Goal: Information Seeking & Learning: Learn about a topic

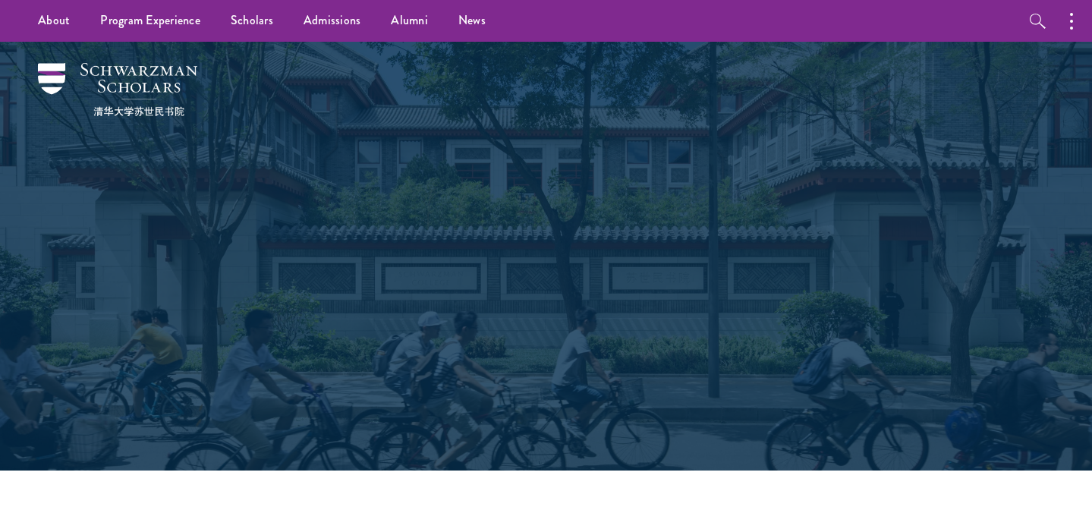
click at [370, 145] on div "Scholars Join a diverse community committed to global progress." at bounding box center [547, 256] width 524 height 303
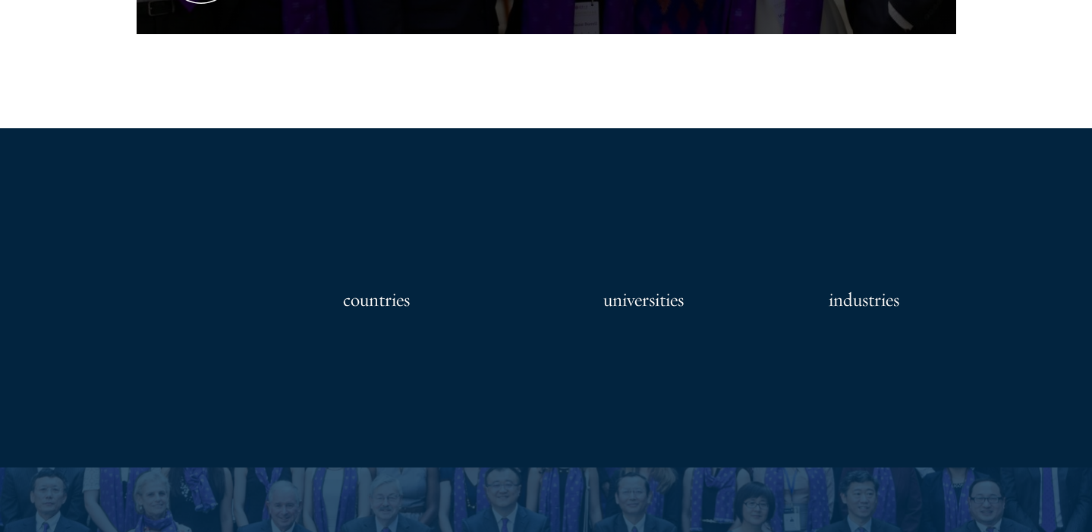
scroll to position [1169, 0]
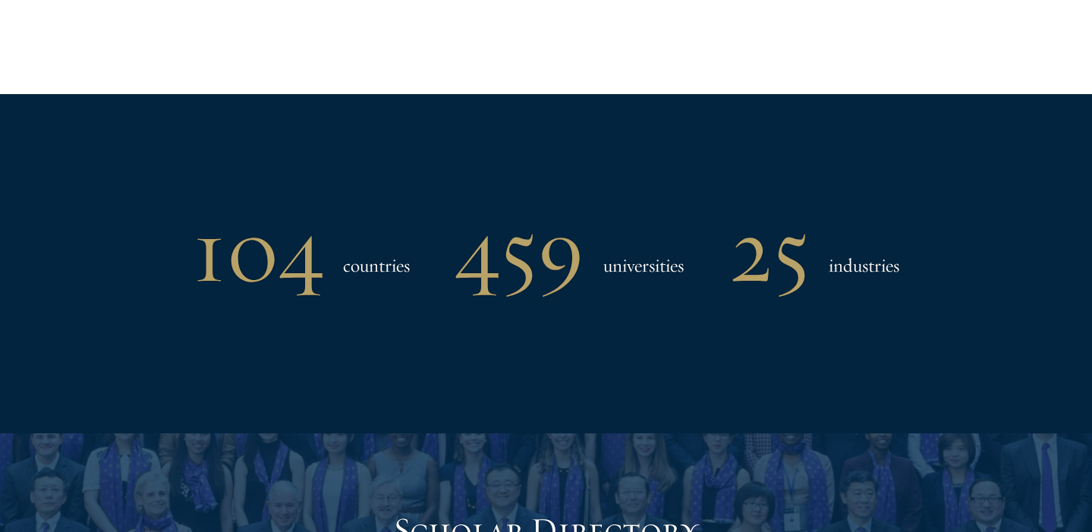
scroll to position [1436, 0]
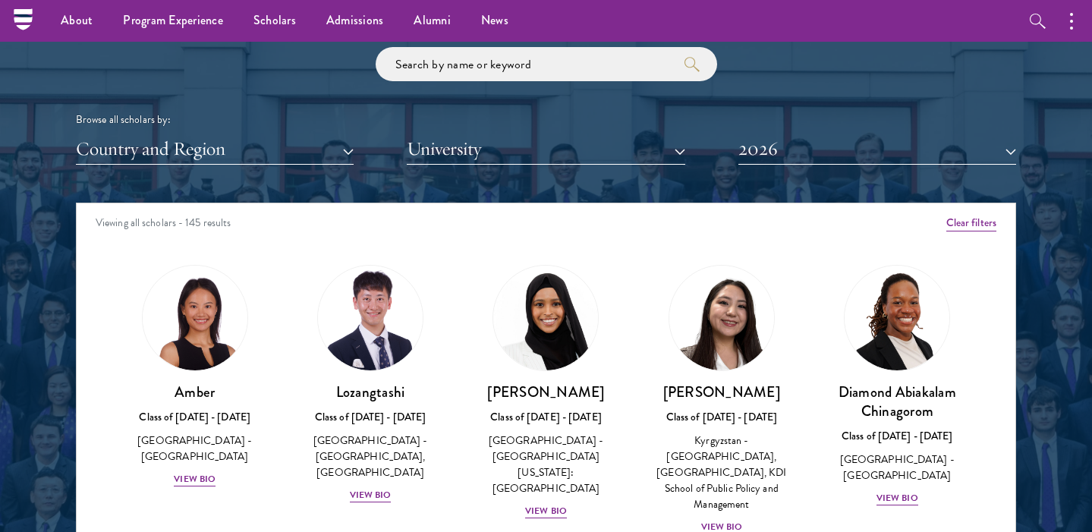
scroll to position [1796, 0]
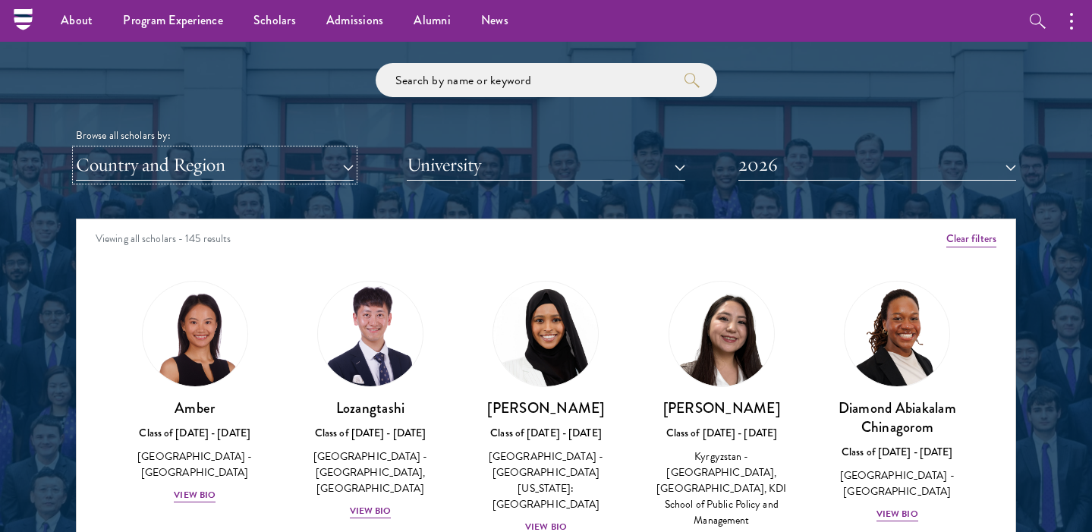
click at [256, 165] on button "Country and Region" at bounding box center [215, 164] width 278 height 31
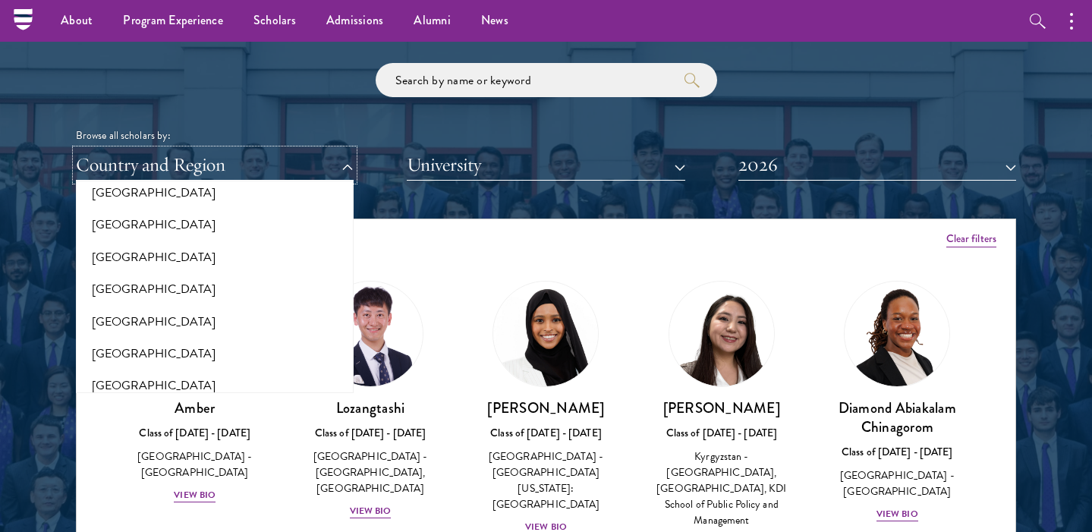
scroll to position [2638, 0]
click at [136, 239] on button "[GEOGRAPHIC_DATA]" at bounding box center [214, 254] width 269 height 32
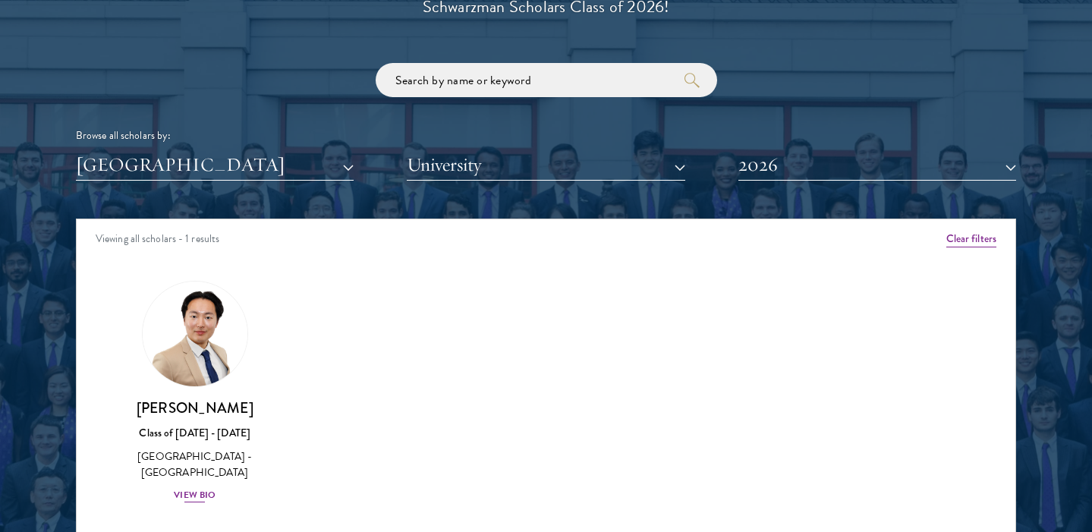
scroll to position [1828, 0]
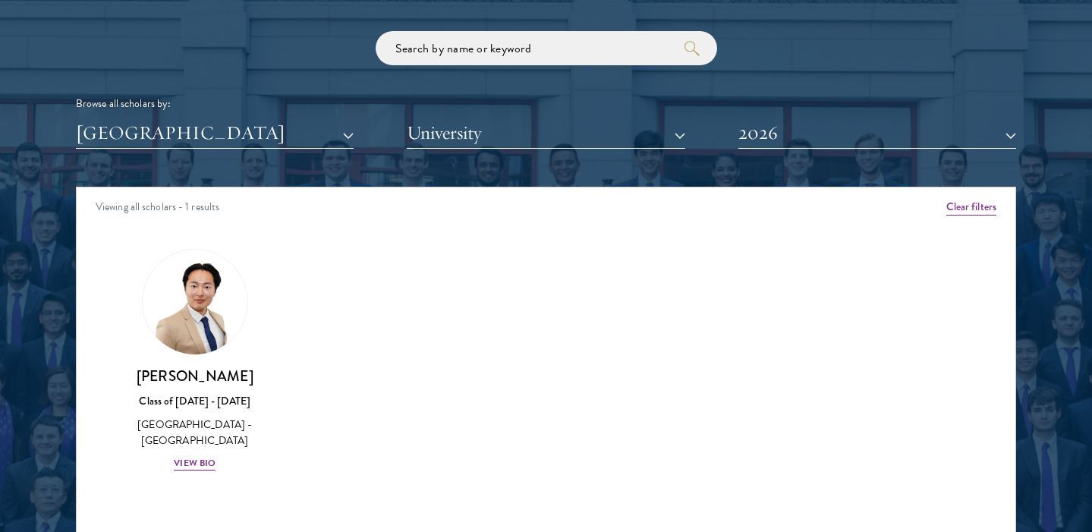
click at [742, 153] on div "Scholar Directory Congratulations and welcome to the Schwarzman Scholars Class …" at bounding box center [546, 256] width 940 height 772
click at [772, 140] on button "2026" at bounding box center [877, 133] width 278 height 31
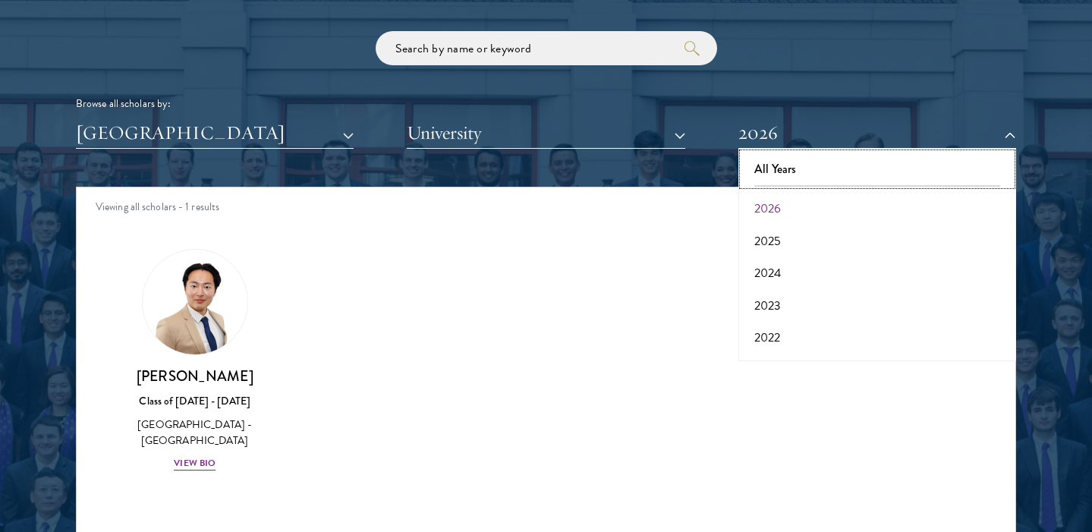
click at [772, 160] on button "All Years" at bounding box center [877, 169] width 269 height 32
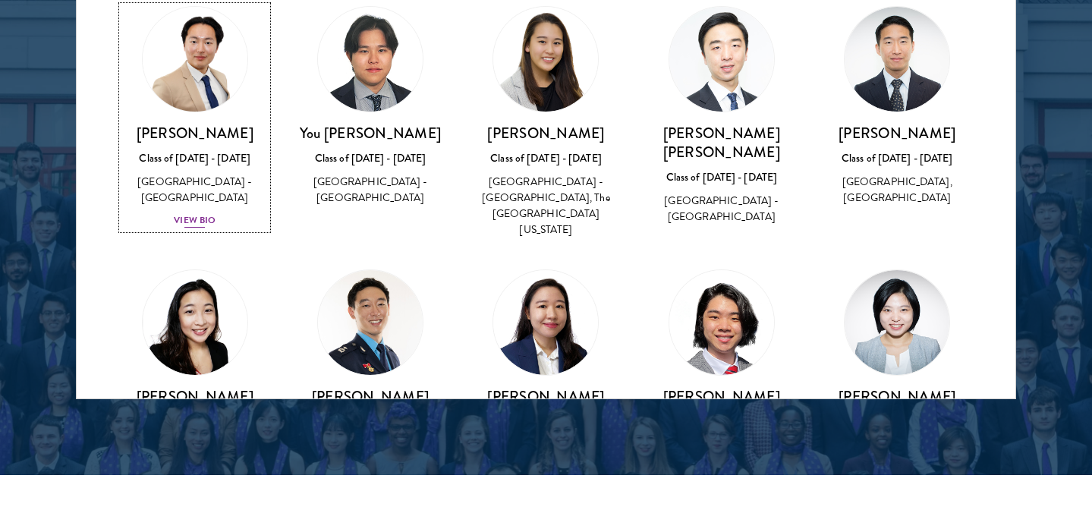
click at [190, 219] on div "View Bio" at bounding box center [195, 220] width 42 height 14
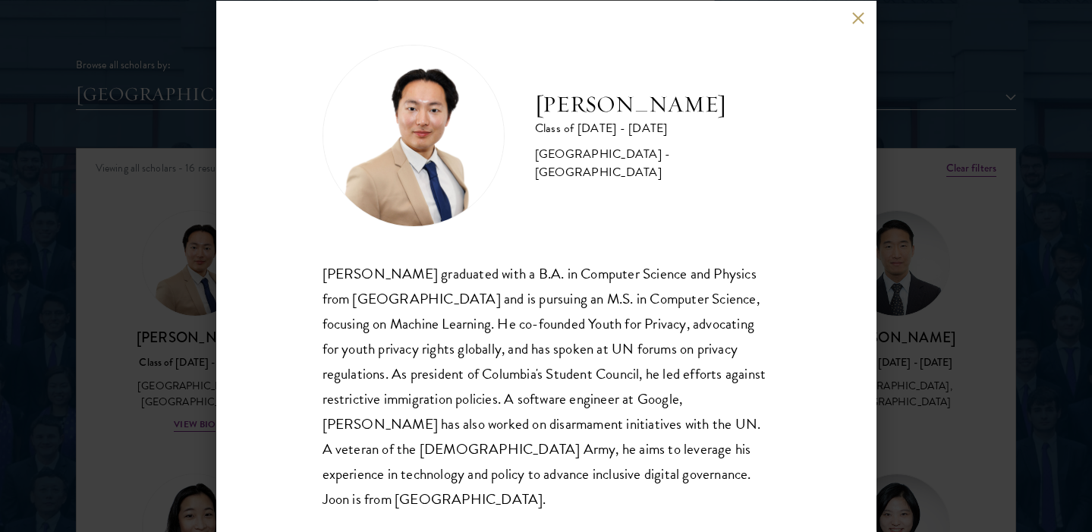
scroll to position [1878, 0]
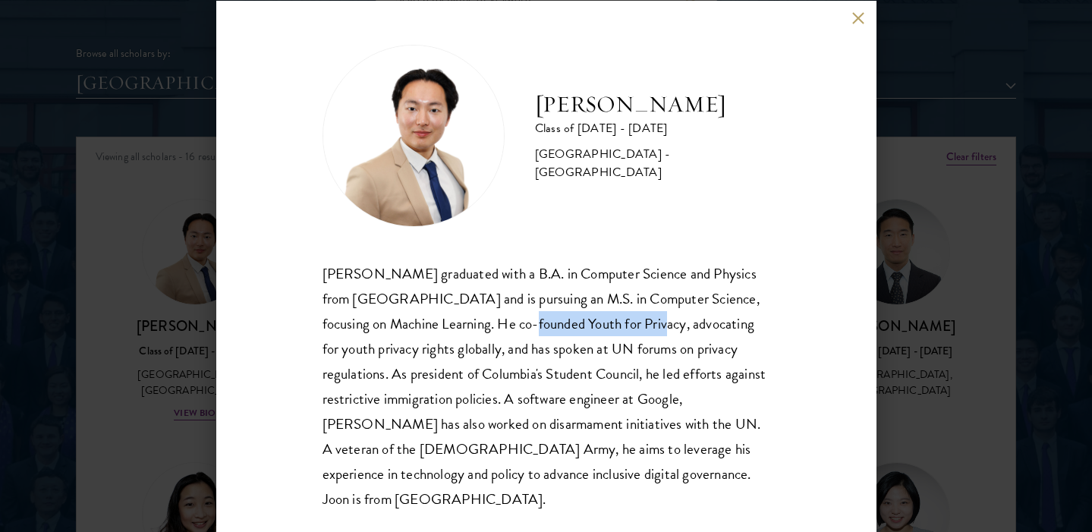
drag, startPoint x: 521, startPoint y: 323, endPoint x: 655, endPoint y: 319, distance: 133.6
click at [655, 319] on div "[PERSON_NAME] graduated with a B.A. in Computer Science and Physics from [GEOGR…" at bounding box center [547, 386] width 448 height 250
click at [810, 337] on div "[PERSON_NAME] Class of [DATE] - [DATE] [GEOGRAPHIC_DATA] - [GEOGRAPHIC_DATA] [P…" at bounding box center [546, 266] width 660 height 531
click at [859, 27] on div "[PERSON_NAME] Class of [DATE] - [DATE] [GEOGRAPHIC_DATA] - [GEOGRAPHIC_DATA] [P…" at bounding box center [546, 266] width 660 height 531
click at [855, 6] on div "[PERSON_NAME] Class of [DATE] - [DATE] [GEOGRAPHIC_DATA] - [GEOGRAPHIC_DATA] [P…" at bounding box center [546, 266] width 660 height 531
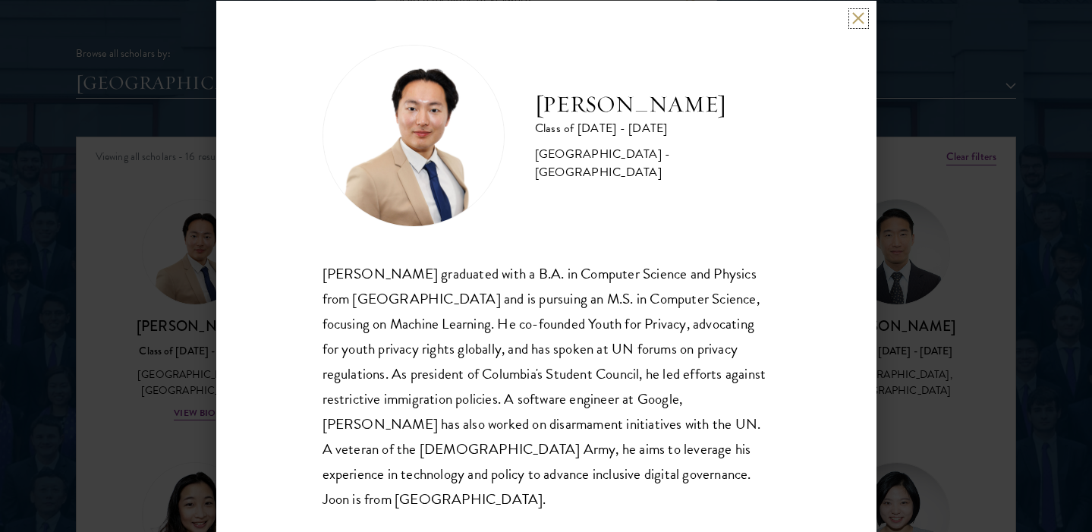
click at [860, 23] on button at bounding box center [858, 18] width 13 height 13
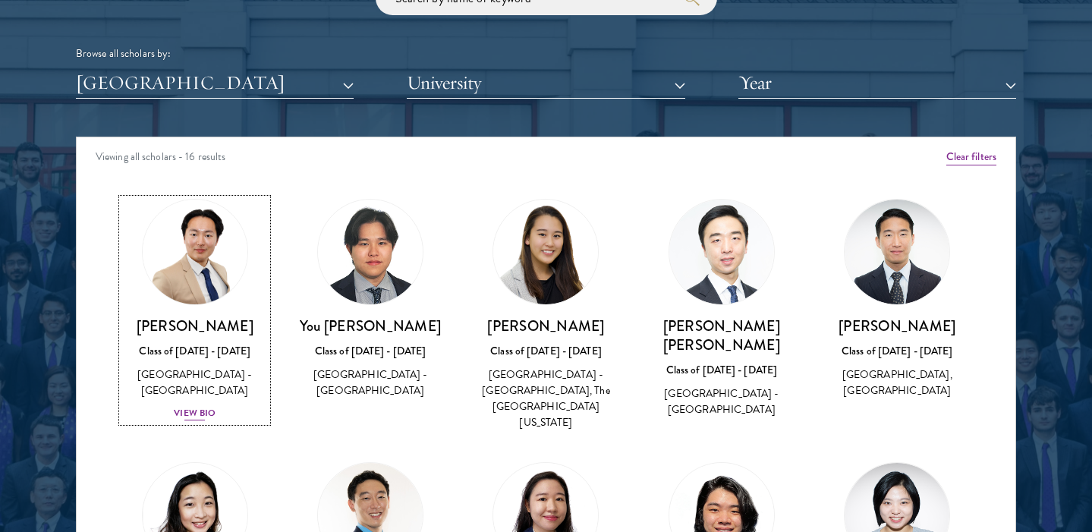
click at [195, 404] on div "[PERSON_NAME] Class of [DATE] - [DATE] [GEOGRAPHIC_DATA] - [GEOGRAPHIC_DATA] Vi…" at bounding box center [194, 368] width 145 height 105
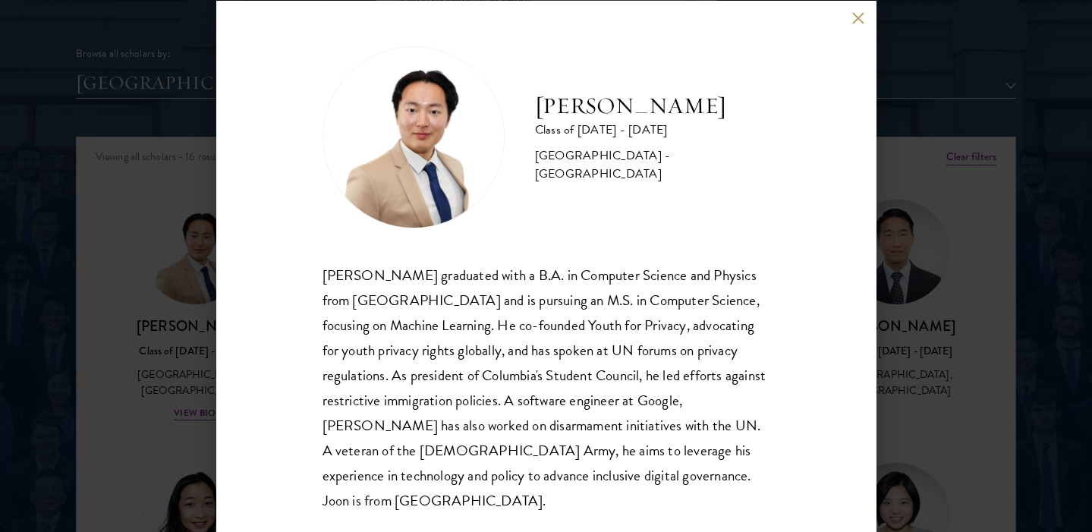
click at [470, 338] on div "[PERSON_NAME] graduated with a B.A. in Computer Science and Physics from [GEOGR…" at bounding box center [547, 388] width 448 height 250
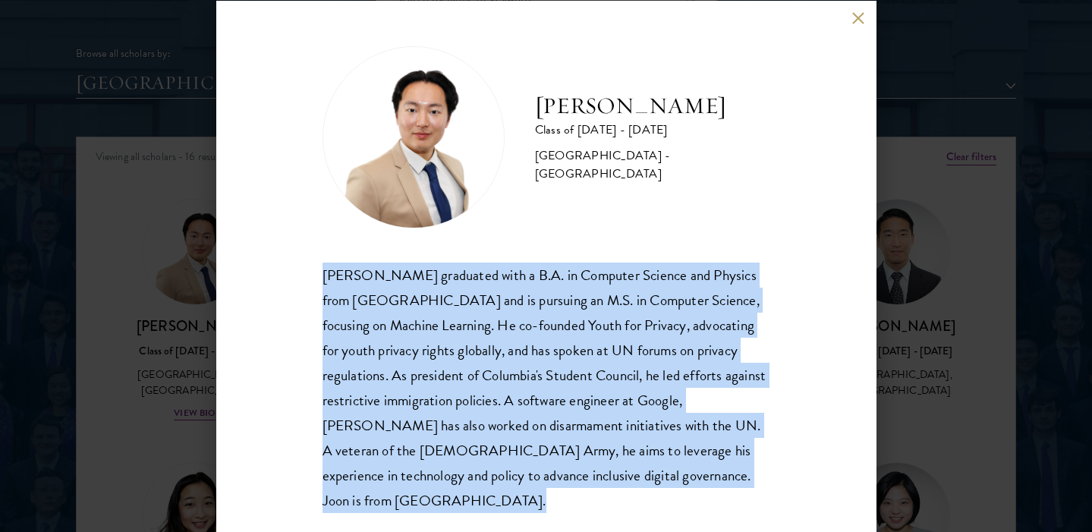
click at [470, 338] on div "[PERSON_NAME] graduated with a B.A. in Computer Science and Physics from [GEOGR…" at bounding box center [547, 388] width 448 height 250
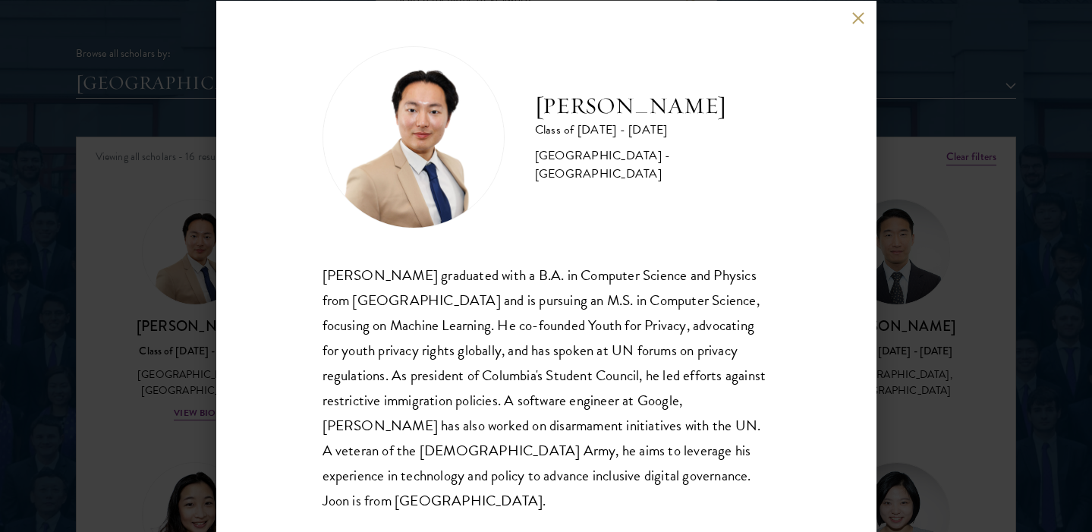
click at [502, 483] on div "[PERSON_NAME] graduated with a B.A. in Computer Science and Physics from [GEOGR…" at bounding box center [547, 388] width 448 height 250
drag, startPoint x: 484, startPoint y: 478, endPoint x: 635, endPoint y: 480, distance: 151.0
click at [639, 480] on div "[PERSON_NAME] graduated with a B.A. in Computer Science and Physics from [GEOGR…" at bounding box center [547, 388] width 448 height 250
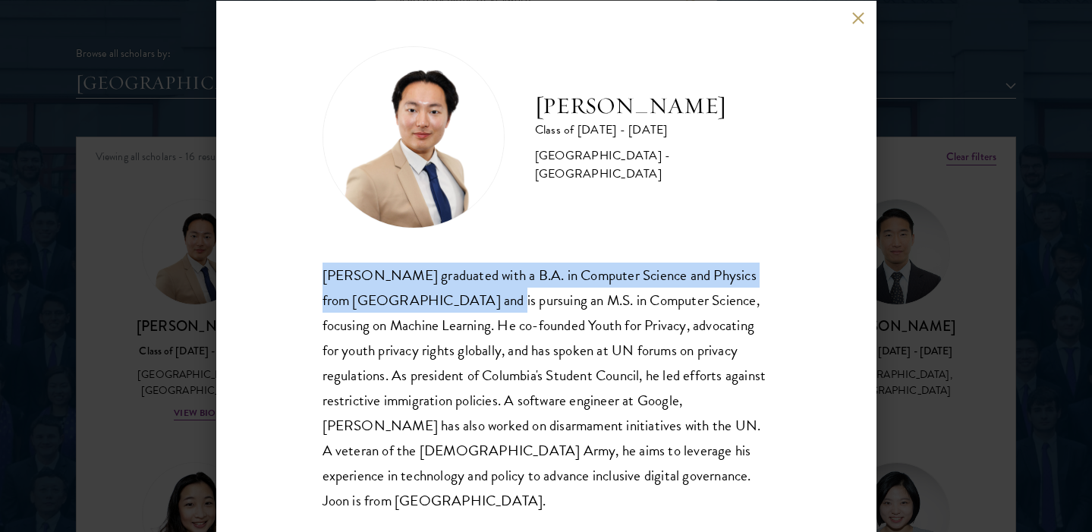
drag, startPoint x: 325, startPoint y: 280, endPoint x: 477, endPoint y: 300, distance: 153.0
click at [477, 300] on div "[PERSON_NAME] graduated with a B.A. in Computer Science and Physics from [GEOGR…" at bounding box center [547, 388] width 448 height 250
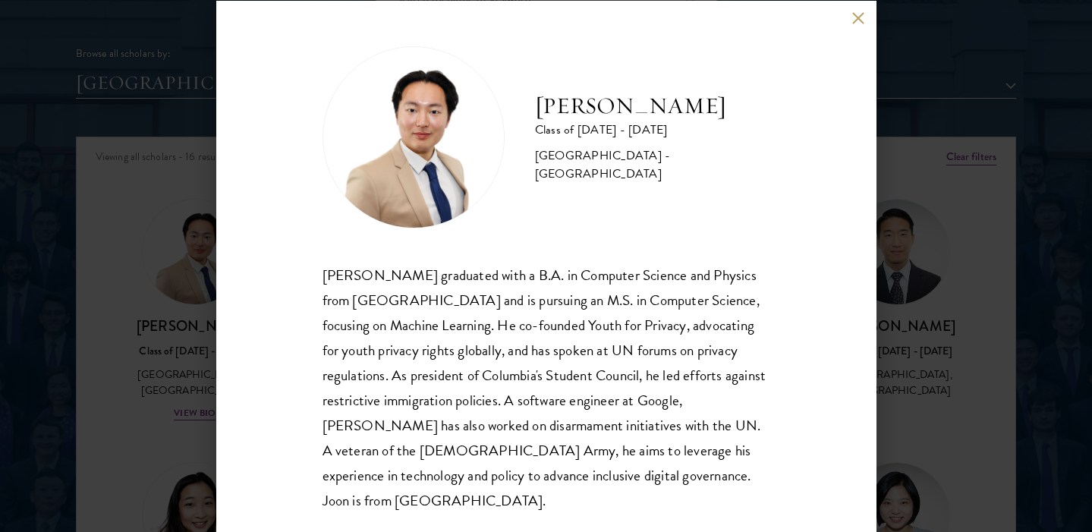
click at [155, 150] on div "[PERSON_NAME] Class of [DATE] - [DATE] [GEOGRAPHIC_DATA] - [GEOGRAPHIC_DATA] [P…" at bounding box center [546, 266] width 1092 height 532
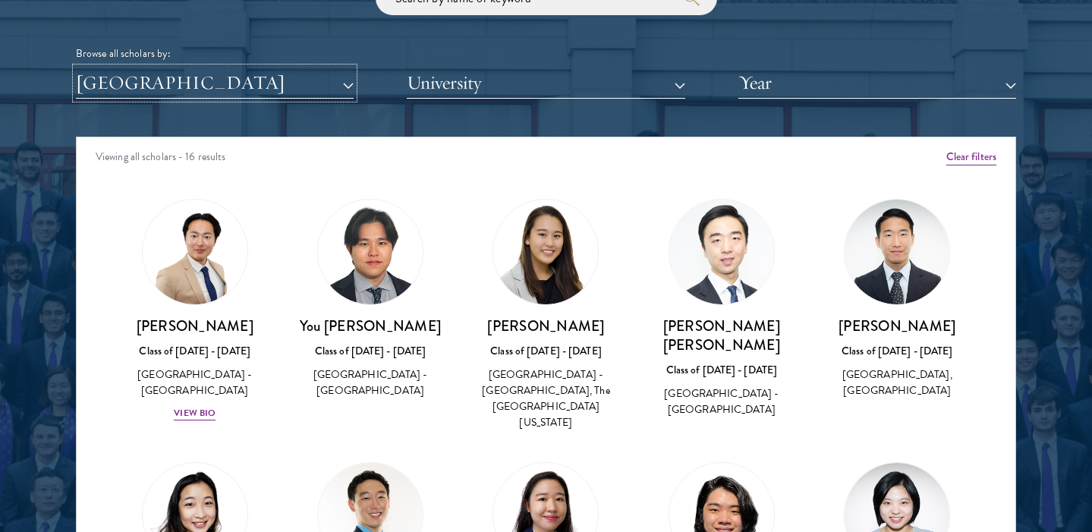
click at [169, 97] on button "[GEOGRAPHIC_DATA]" at bounding box center [215, 83] width 278 height 31
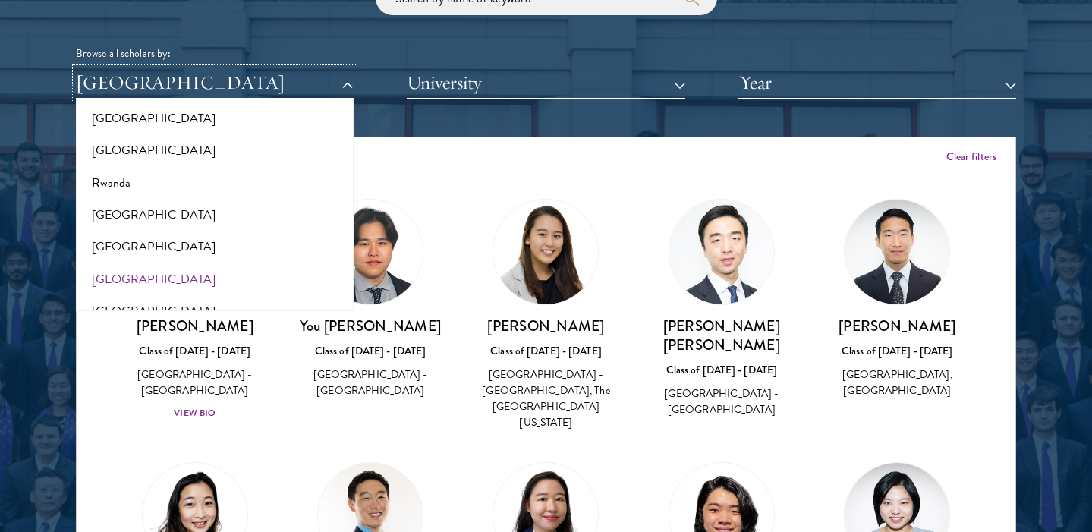
scroll to position [2434, 0]
click at [111, 265] on button "[GEOGRAPHIC_DATA]" at bounding box center [214, 281] width 269 height 32
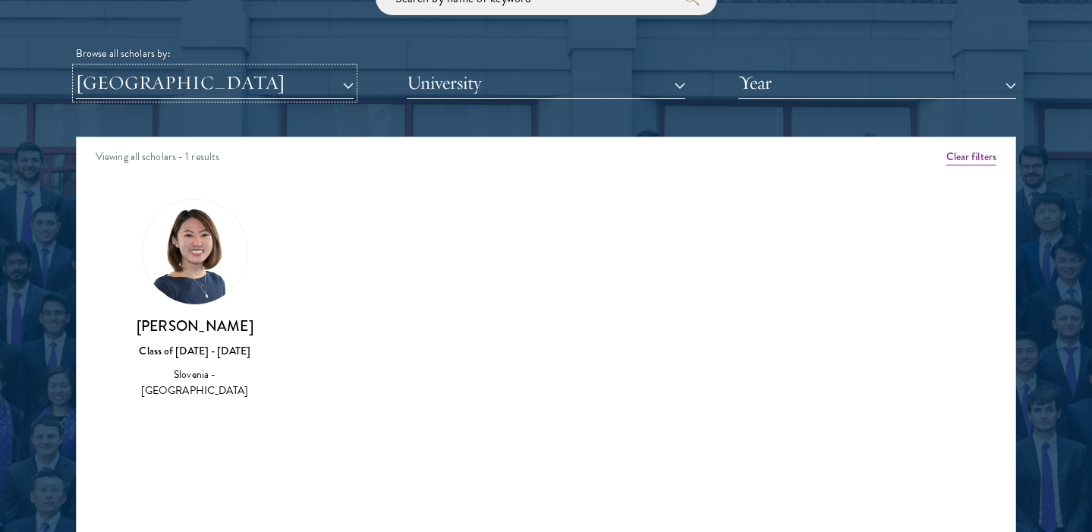
click at [188, 95] on button "[GEOGRAPHIC_DATA]" at bounding box center [215, 83] width 278 height 31
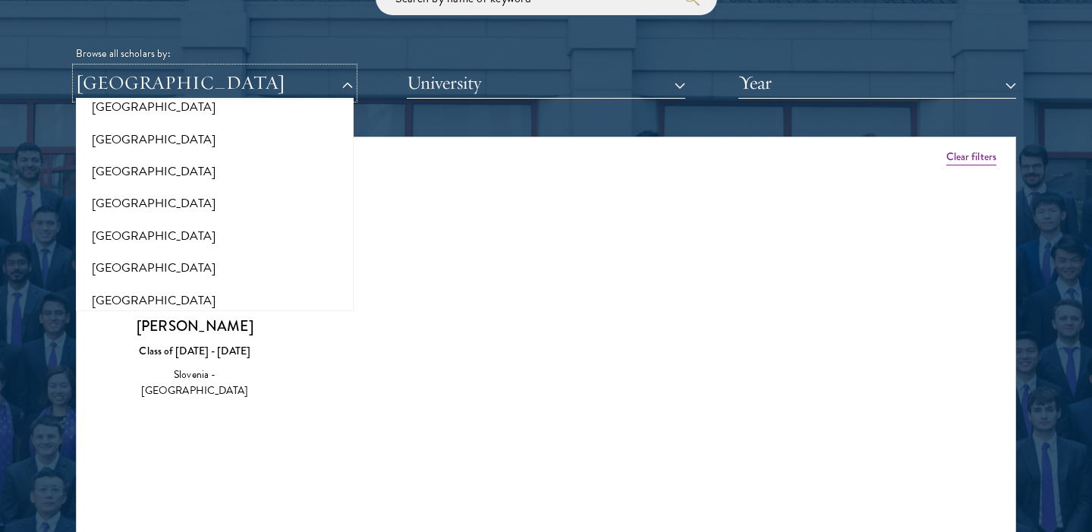
scroll to position [1109, 0]
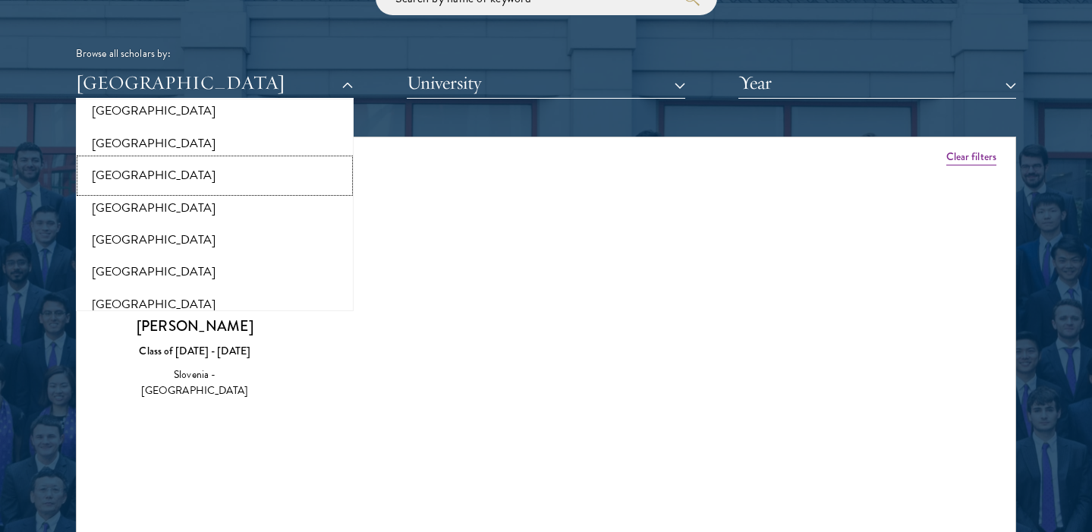
click at [114, 181] on button "[GEOGRAPHIC_DATA]" at bounding box center [214, 175] width 269 height 32
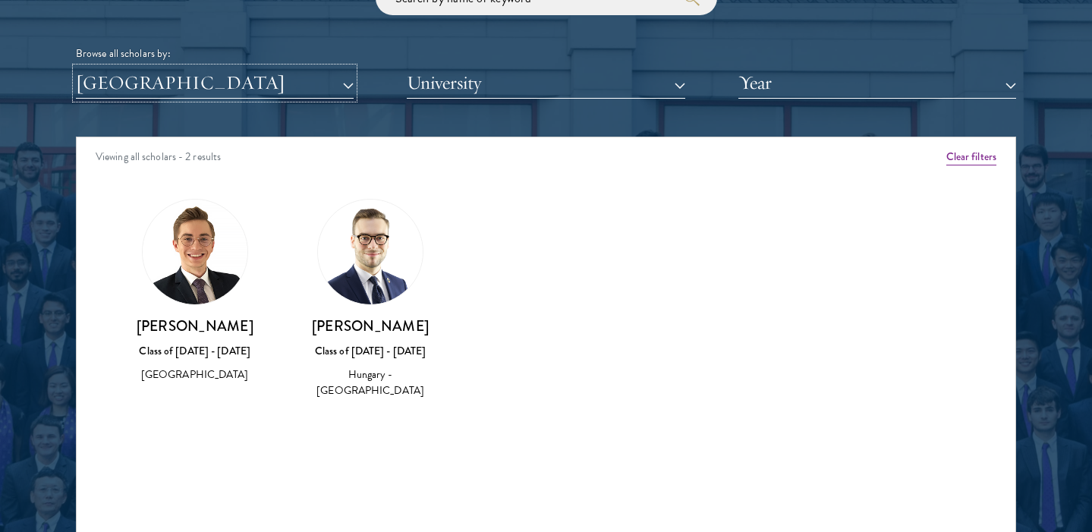
click at [199, 95] on button "[GEOGRAPHIC_DATA]" at bounding box center [215, 83] width 278 height 31
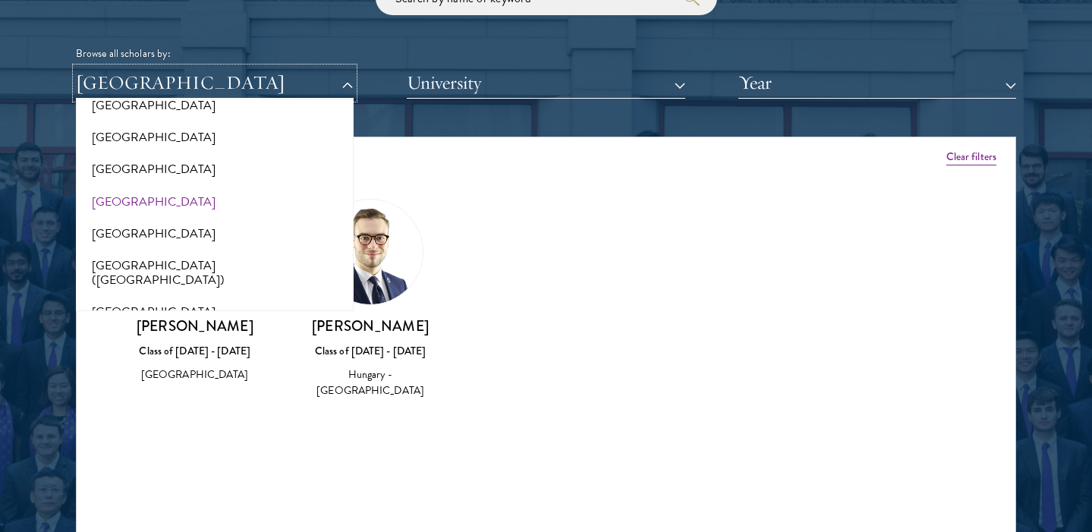
scroll to position [1813, 0]
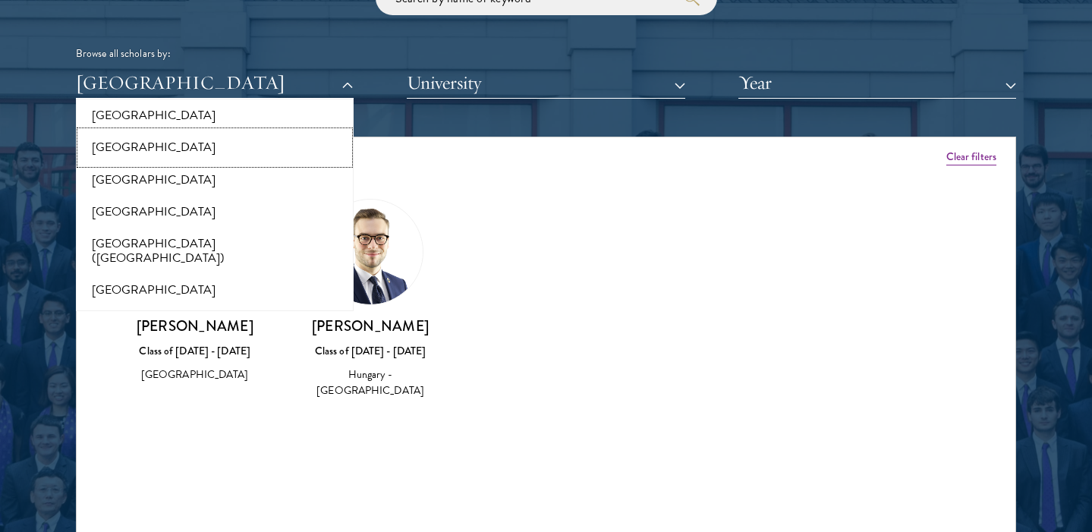
click at [114, 156] on button "[GEOGRAPHIC_DATA]" at bounding box center [214, 147] width 269 height 32
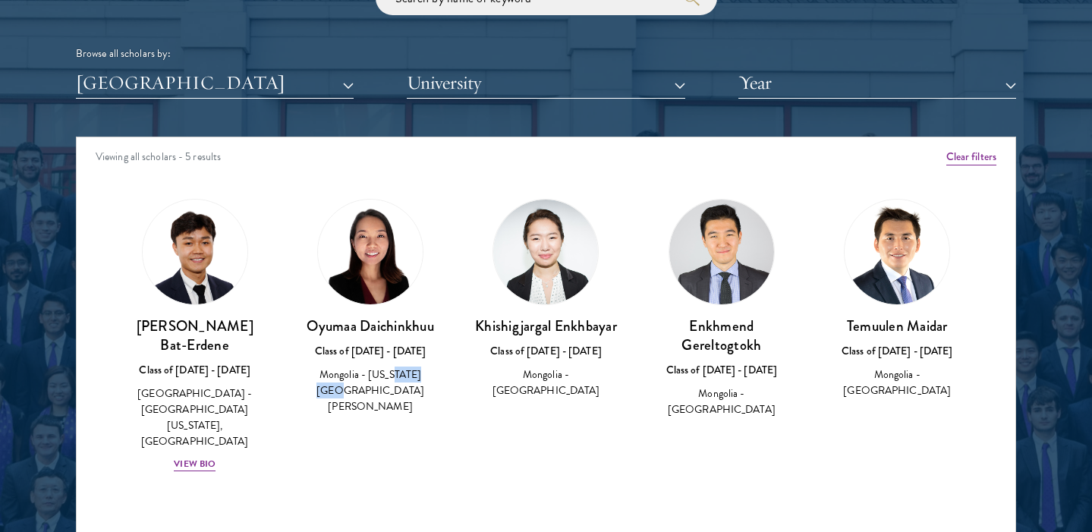
drag, startPoint x: 377, startPoint y: 380, endPoint x: 415, endPoint y: 379, distance: 37.9
click at [418, 382] on div "Mongolia - [US_STATE][GEOGRAPHIC_DATA][PERSON_NAME]" at bounding box center [369, 391] width 145 height 48
drag, startPoint x: 527, startPoint y: 367, endPoint x: 571, endPoint y: 385, distance: 47.3
click at [574, 386] on div "Mongolia - [GEOGRAPHIC_DATA]" at bounding box center [546, 383] width 145 height 32
drag, startPoint x: 520, startPoint y: 371, endPoint x: 575, endPoint y: 402, distance: 63.5
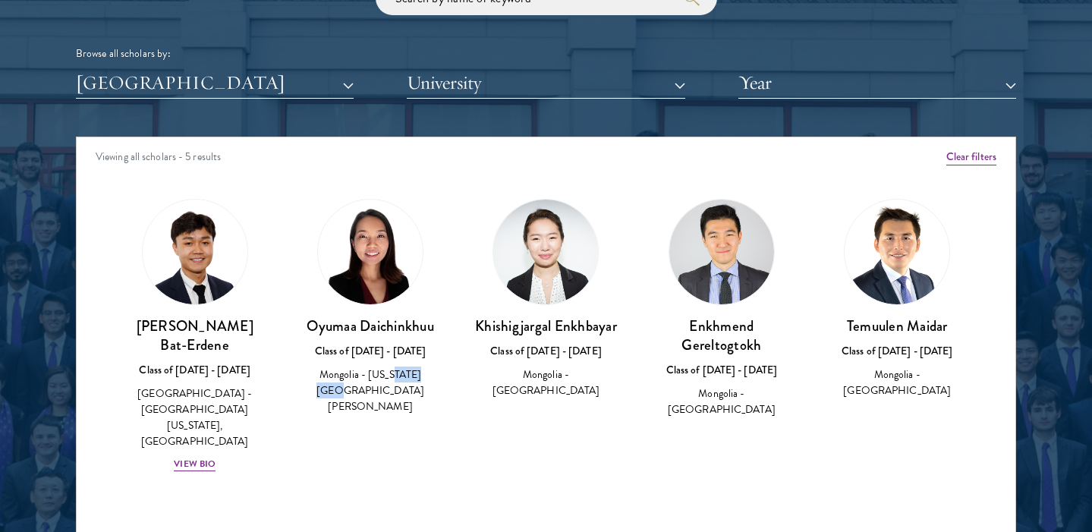
click at [575, 402] on div "Khishigjargal Enkhbayar Class of [DATE] - [DATE] [GEOGRAPHIC_DATA] - [GEOGRAPHI…" at bounding box center [545, 299] width 175 height 231
drag, startPoint x: 876, startPoint y: 378, endPoint x: 909, endPoint y: 398, distance: 38.1
click at [909, 398] on div "Mongolia - [GEOGRAPHIC_DATA]" at bounding box center [897, 383] width 145 height 32
